Goal: Task Accomplishment & Management: Manage account settings

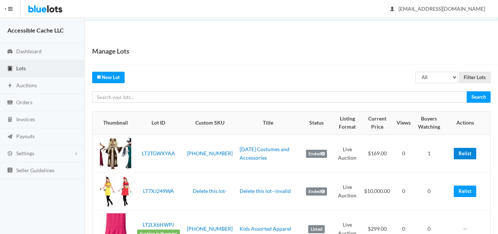
drag, startPoint x: 465, startPoint y: 152, endPoint x: 284, endPoint y: 38, distance: 213.6
click at [465, 152] on link "Relist" at bounding box center [465, 153] width 23 height 11
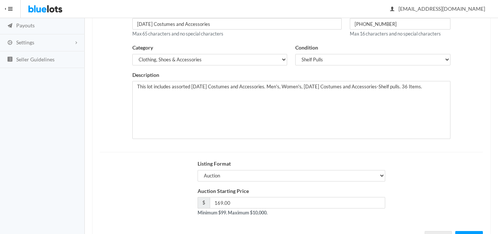
scroll to position [142, 0]
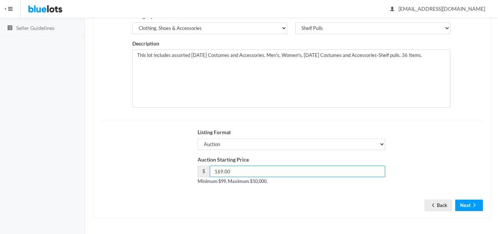
click at [221, 169] on input "169.00" at bounding box center [298, 170] width 176 height 11
type input "159.00"
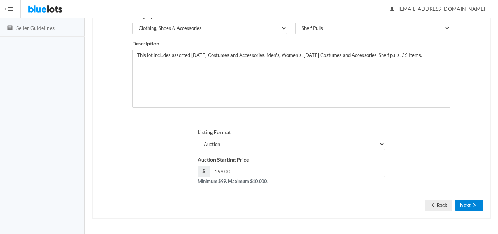
click at [472, 205] on icon "arrow forward" at bounding box center [474, 205] width 7 height 6
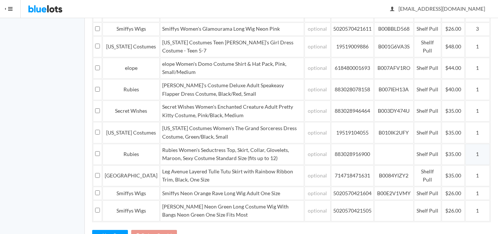
scroll to position [286, 0]
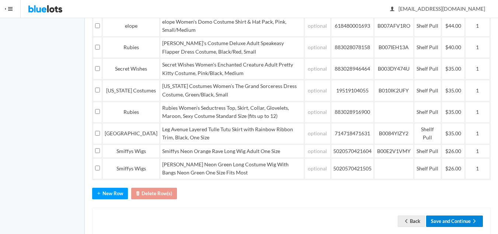
click at [455, 215] on button "Save and Continue" at bounding box center [454, 220] width 57 height 11
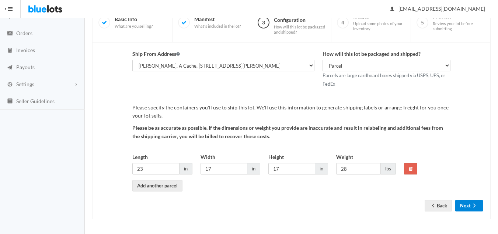
scroll to position [69, 0]
click at [463, 205] on button "Next" at bounding box center [470, 204] width 28 height 11
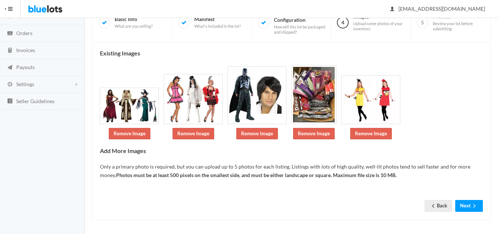
scroll to position [70, 0]
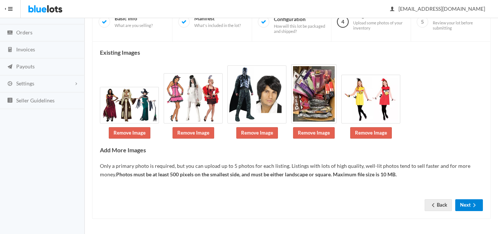
click at [470, 207] on button "Next" at bounding box center [470, 204] width 28 height 11
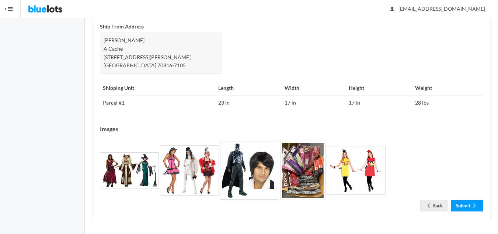
scroll to position [318, 0]
click at [465, 203] on link "Submit" at bounding box center [467, 204] width 32 height 11
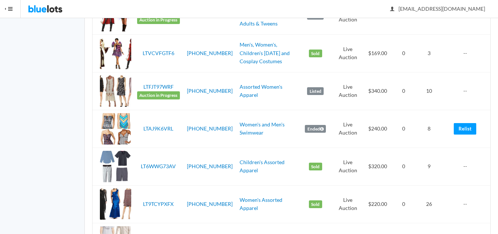
scroll to position [406, 0]
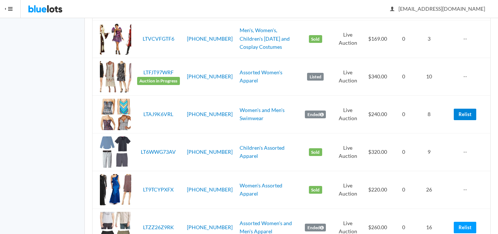
click at [467, 117] on link "Relist" at bounding box center [465, 113] width 23 height 11
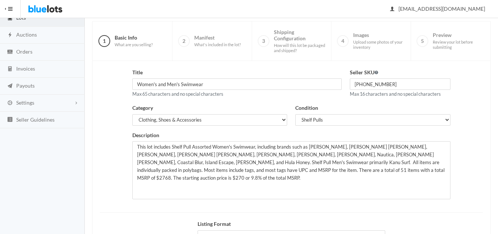
scroll to position [142, 0]
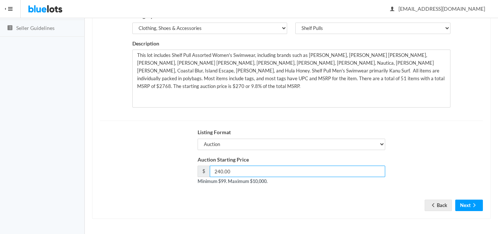
drag, startPoint x: 223, startPoint y: 172, endPoint x: 218, endPoint y: 172, distance: 5.2
click at [218, 172] on input "240.00" at bounding box center [298, 170] width 176 height 11
type input "199.00"
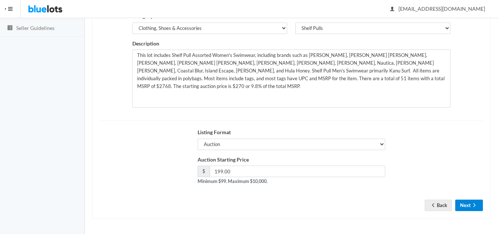
click at [464, 205] on button "Next" at bounding box center [470, 204] width 28 height 11
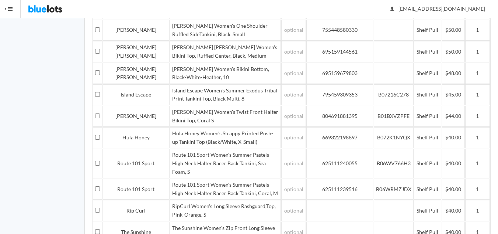
scroll to position [849, 0]
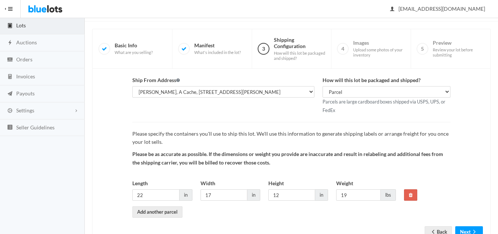
scroll to position [69, 0]
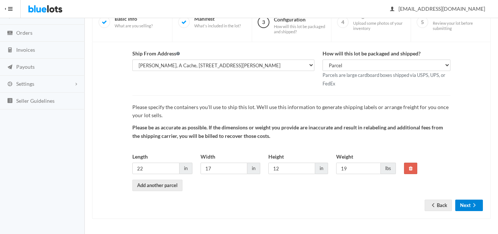
click at [469, 205] on button "Next" at bounding box center [470, 204] width 28 height 11
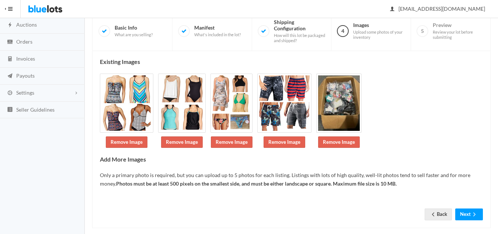
scroll to position [70, 0]
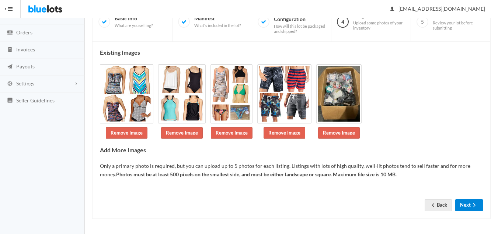
click at [469, 208] on button "Next" at bounding box center [470, 204] width 28 height 11
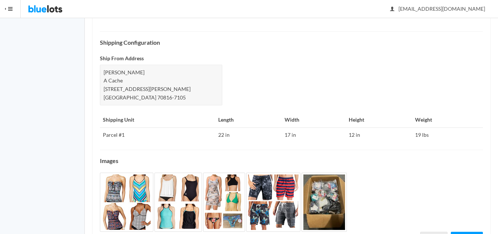
scroll to position [343, 0]
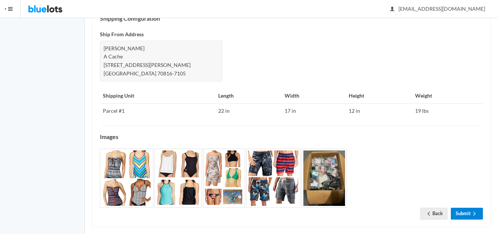
click at [470, 208] on link "Submit" at bounding box center [467, 212] width 32 height 11
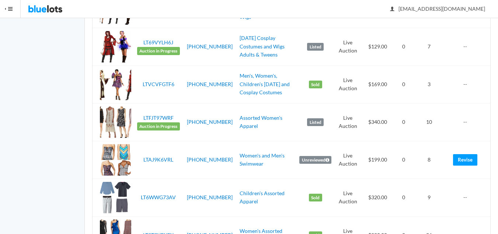
scroll to position [443, 0]
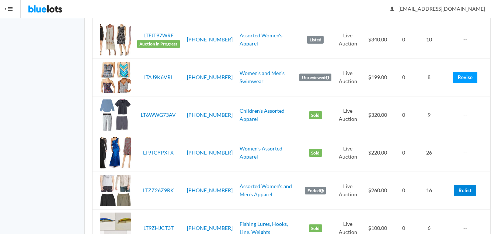
click at [467, 191] on link "Relist" at bounding box center [465, 189] width 23 height 11
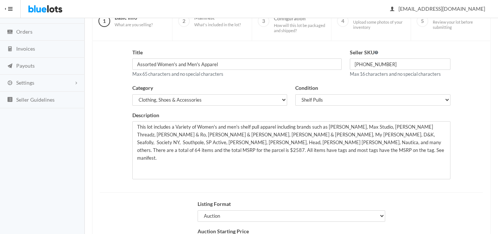
scroll to position [142, 0]
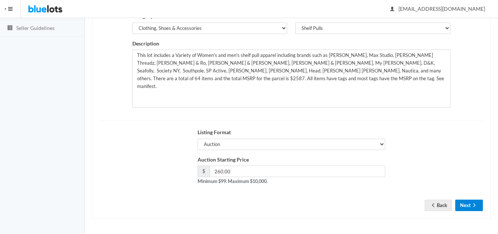
click at [462, 203] on button "Next" at bounding box center [470, 204] width 28 height 11
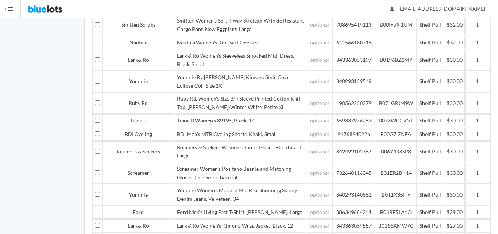
scroll to position [895, 0]
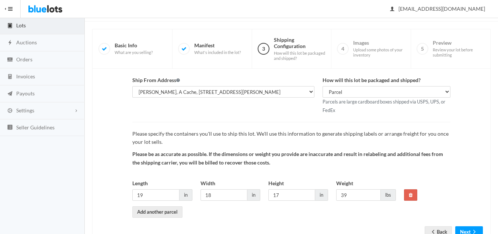
scroll to position [69, 0]
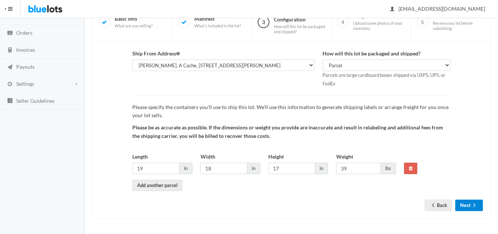
click at [468, 203] on button "Next" at bounding box center [470, 204] width 28 height 11
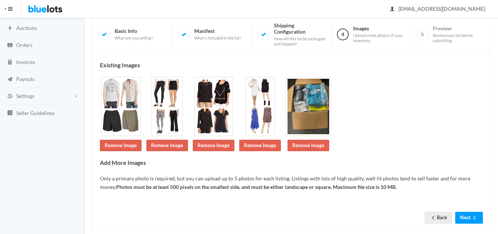
scroll to position [70, 0]
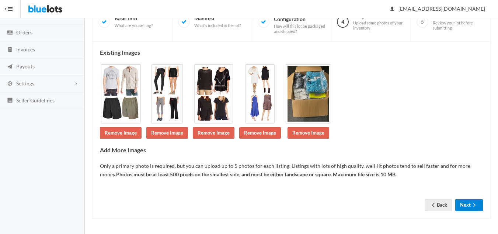
click at [464, 202] on button "Next" at bounding box center [470, 204] width 28 height 11
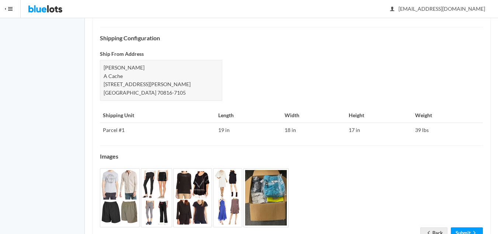
scroll to position [334, 0]
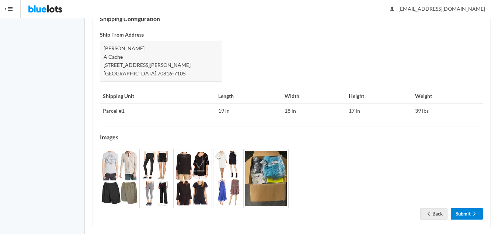
click at [468, 208] on link "Submit" at bounding box center [467, 213] width 32 height 11
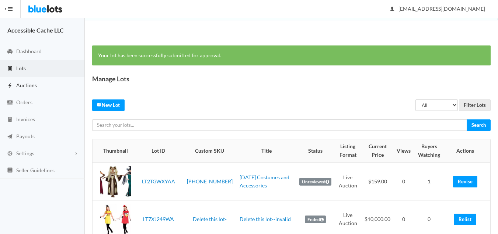
click at [25, 85] on span "Auctions" at bounding box center [26, 85] width 21 height 6
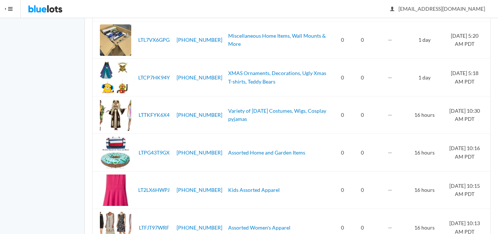
scroll to position [233, 0]
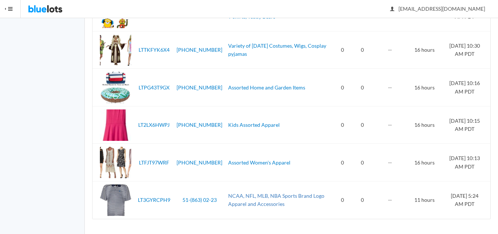
click at [251, 195] on link "NCAA, NFL, MLB, NBA Sports Brand Logo Apparel and Accessories" at bounding box center [276, 199] width 96 height 15
